Goal: Information Seeking & Learning: Learn about a topic

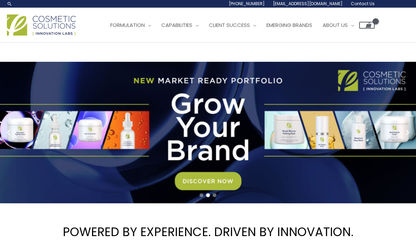
click at [23, 27] on img at bounding box center [41, 24] width 69 height 21
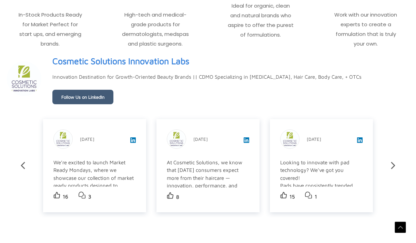
scroll to position [1108, 0]
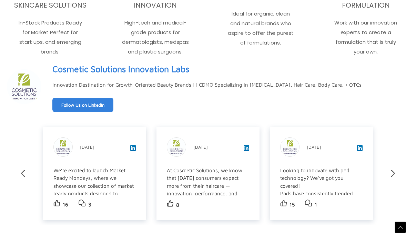
click at [81, 103] on link "Follow Us on LinkedIn" at bounding box center [82, 105] width 61 height 14
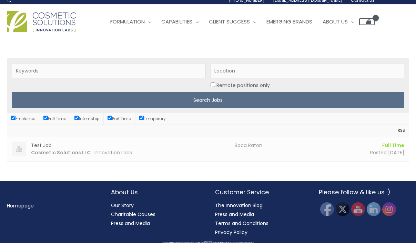
scroll to position [3, 0]
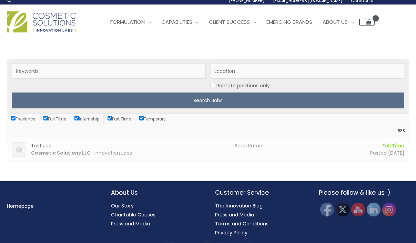
click at [109, 152] on span "Innovation Labs" at bounding box center [114, 152] width 38 height 7
